Goal: Register for event/course

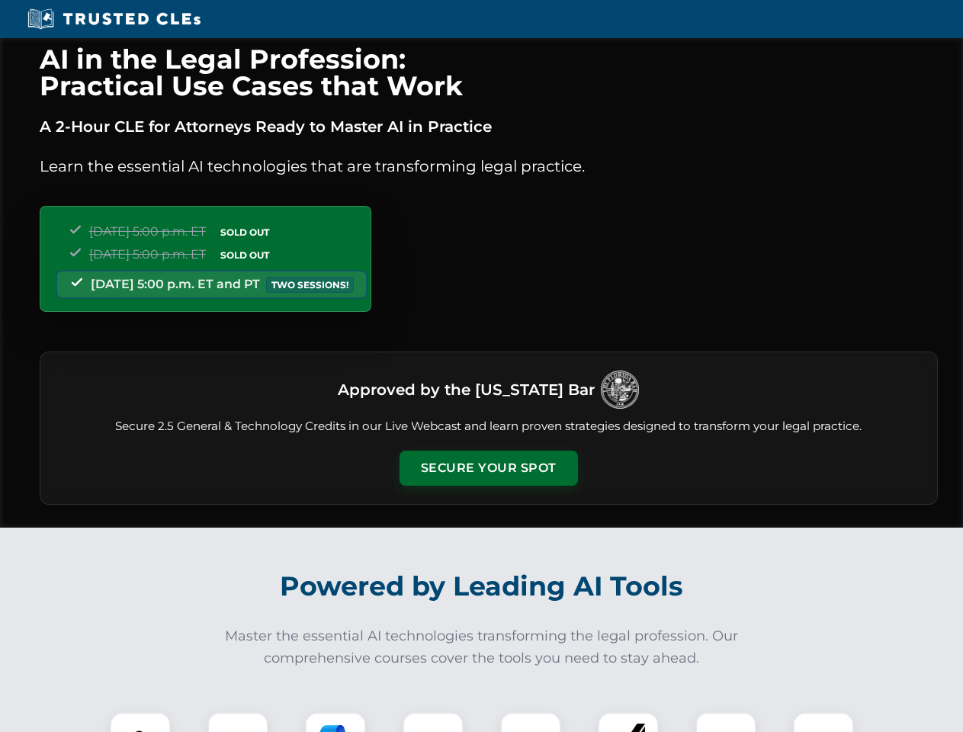
click at [488, 468] on button "Secure Your Spot" at bounding box center [489, 468] width 178 height 35
click at [140, 722] on img at bounding box center [140, 743] width 44 height 44
click at [238, 722] on div at bounding box center [237, 742] width 61 height 61
